Goal: Information Seeking & Learning: Learn about a topic

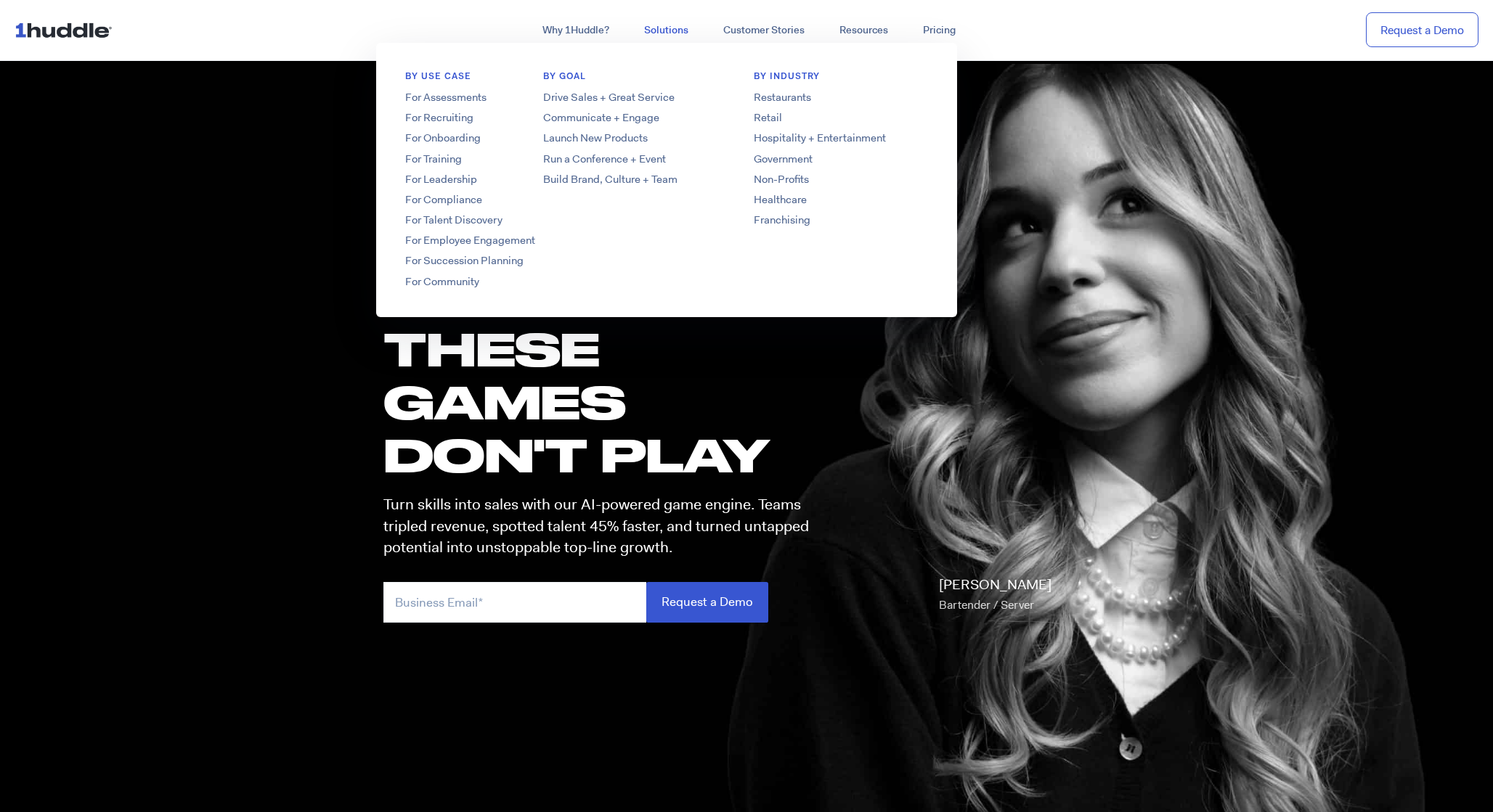
click at [656, 30] on link "Solutions" at bounding box center [666, 30] width 80 height 26
click at [784, 99] on link "Restaurants" at bounding box center [840, 98] width 232 height 15
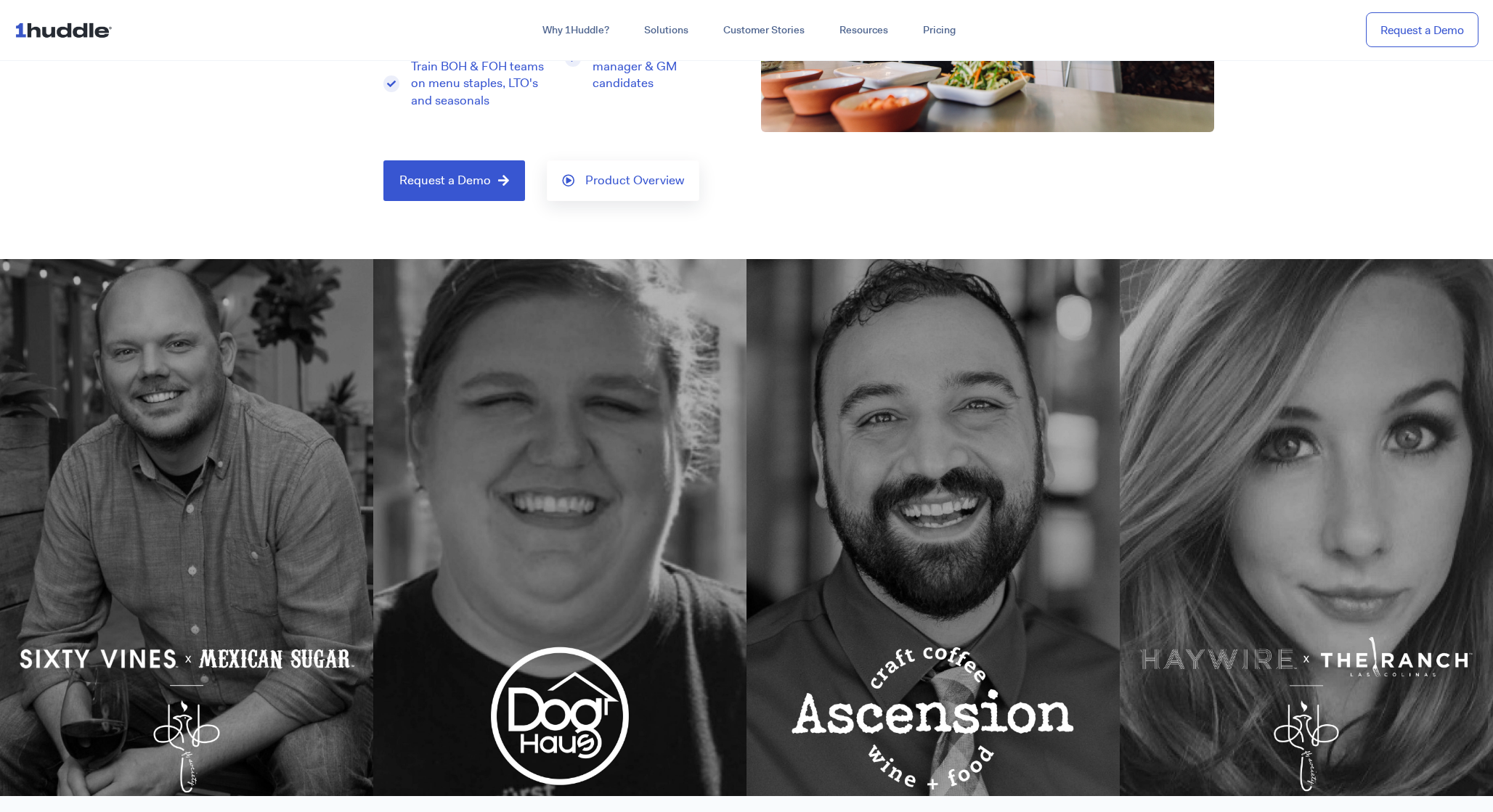
scroll to position [429, 0]
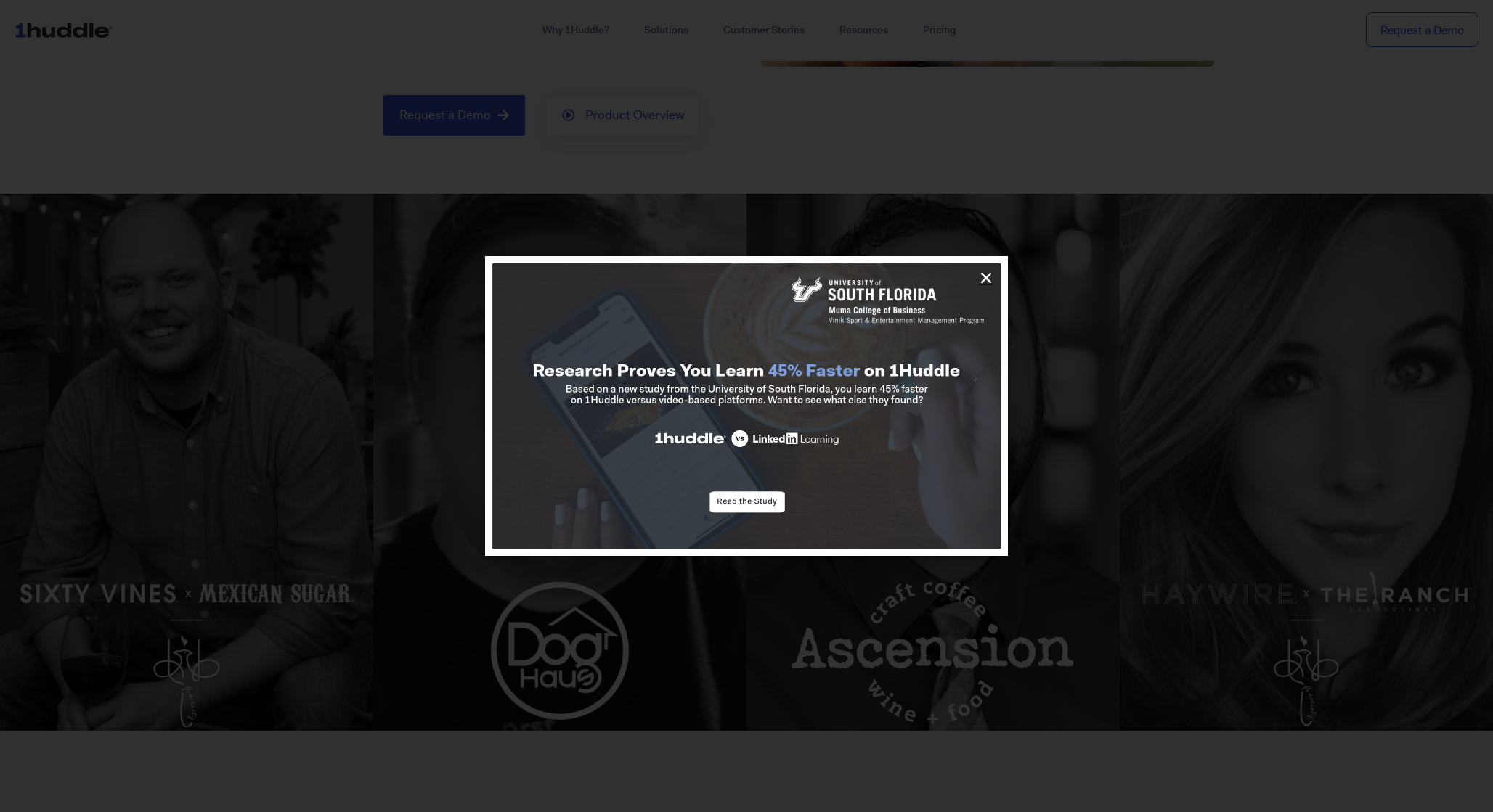
click at [983, 277] on icon "Close" at bounding box center [986, 277] width 14 height 14
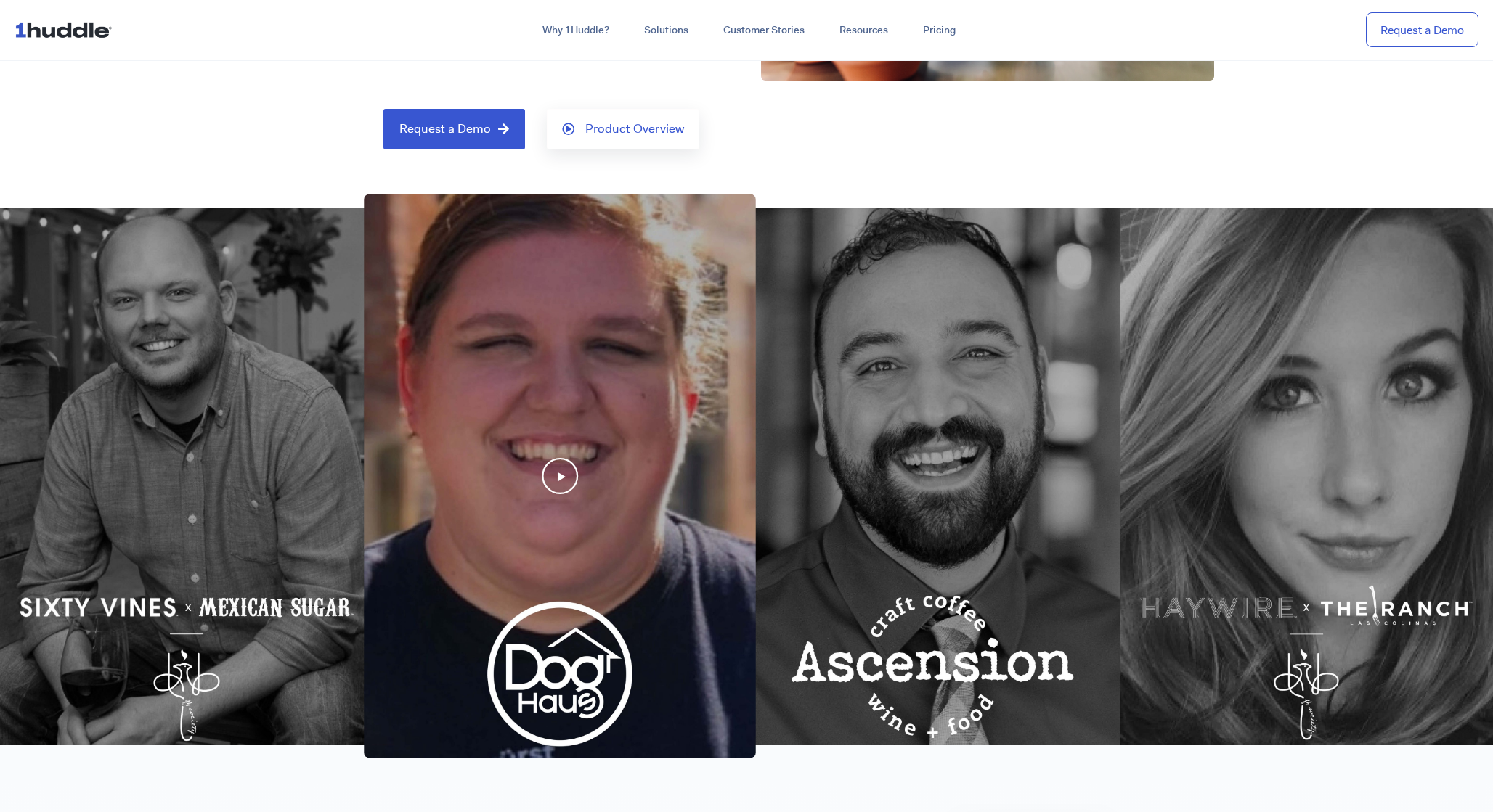
scroll to position [414, 0]
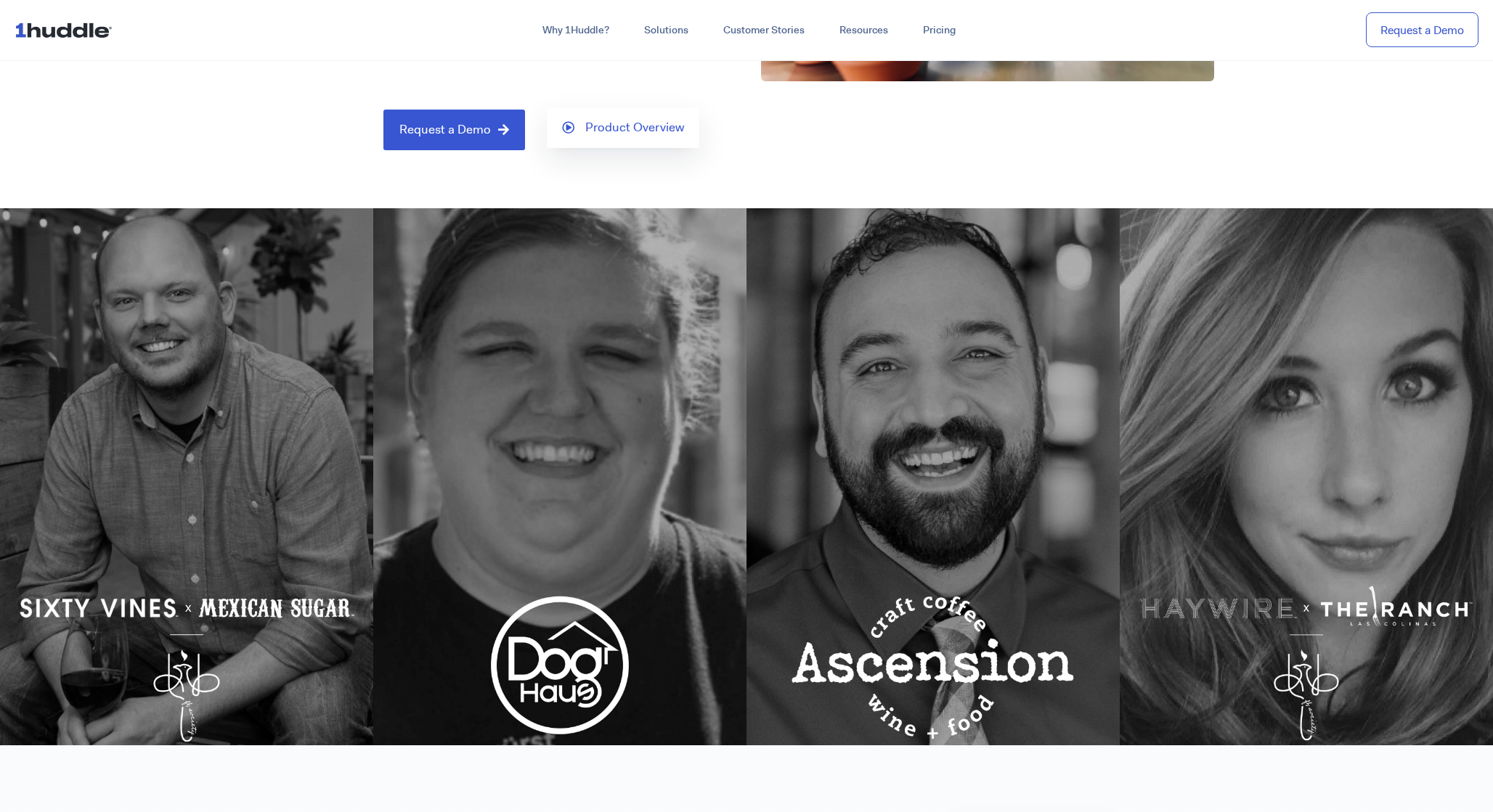
click at [607, 137] on link "Product Overview" at bounding box center [623, 127] width 152 height 41
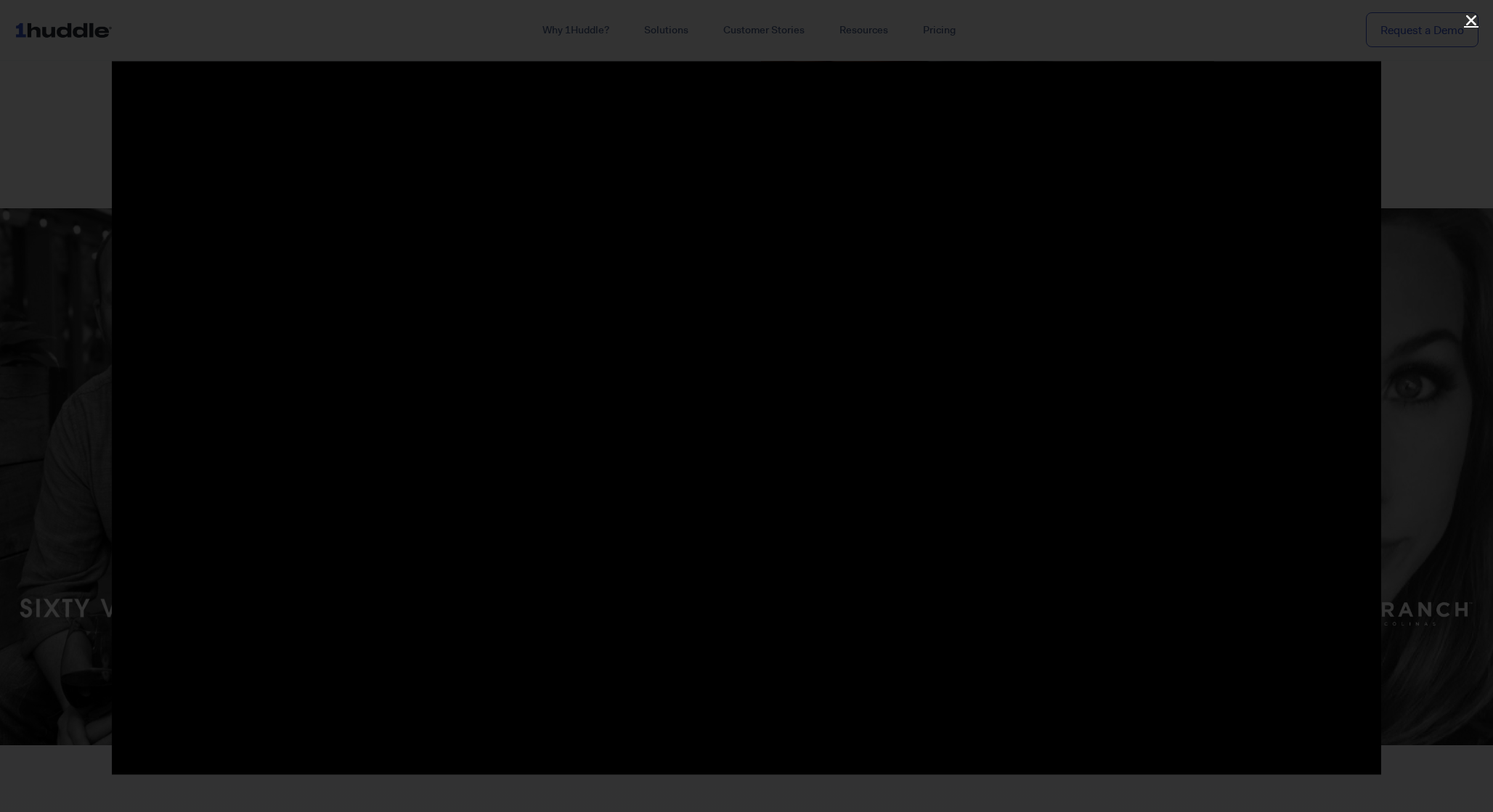
click at [1465, 23] on icon "Close (Esc)" at bounding box center [1470, 20] width 14 height 14
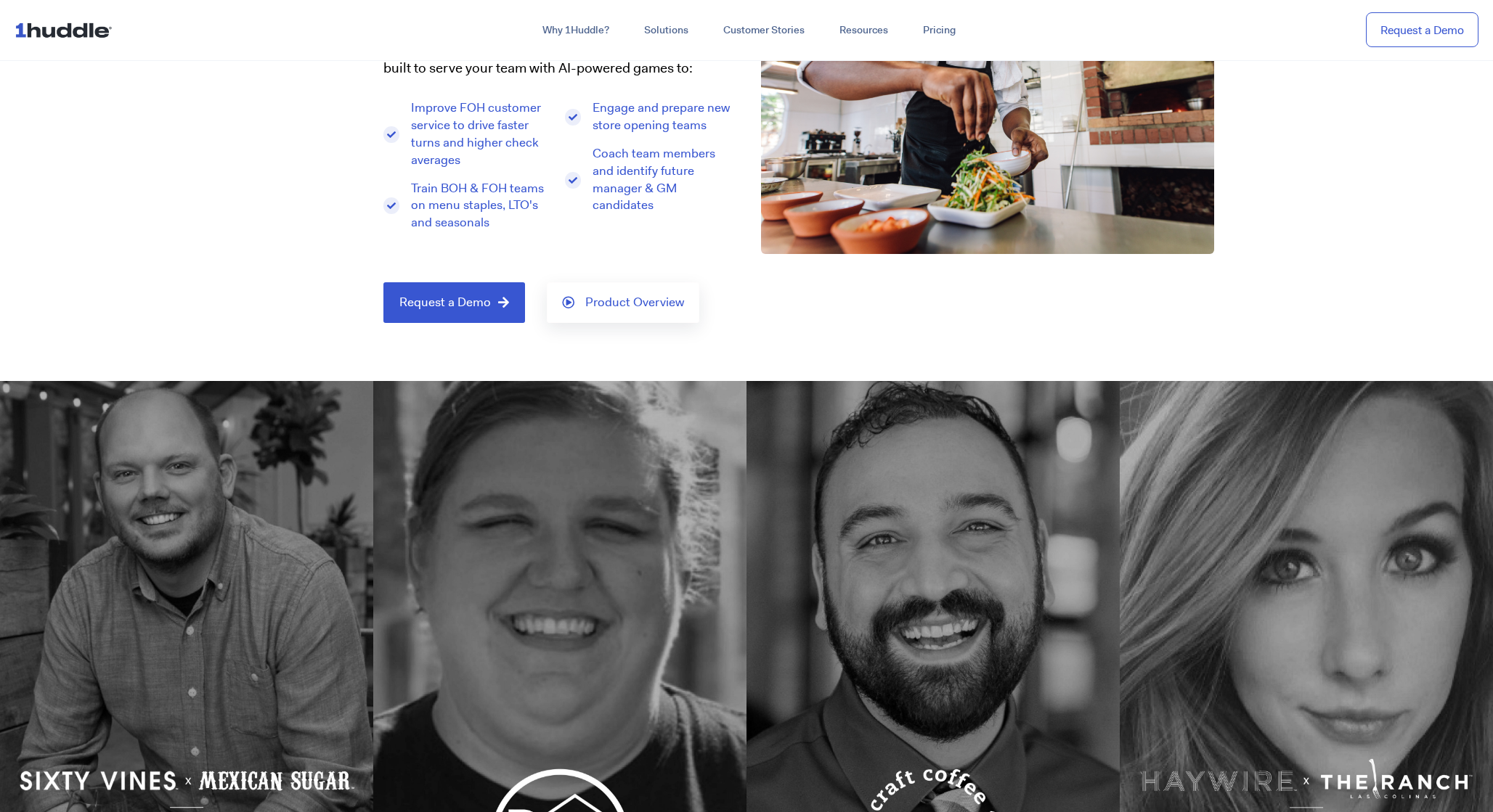
scroll to position [0, 0]
